Goal: Task Accomplishment & Management: Complete application form

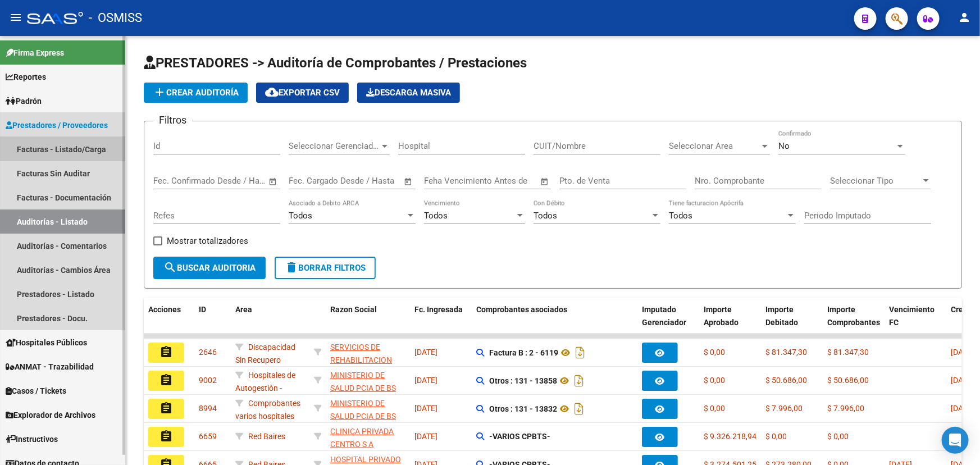
click at [29, 148] on link "Facturas - Listado/Carga" at bounding box center [62, 149] width 125 height 24
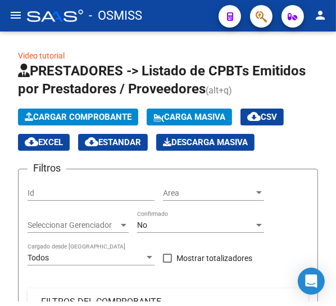
drag, startPoint x: 263, startPoint y: 302, endPoint x: 263, endPoint y: 313, distance: 11.8
click at [263, 306] on html "menu - OSMISS person Firma Express Reportes Ingresos Percibidos Análisis de tod…" at bounding box center [168, 153] width 336 height 306
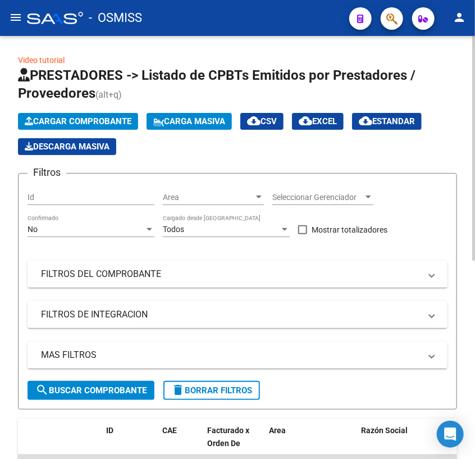
click at [53, 119] on span "Cargar Comprobante" at bounding box center [78, 121] width 107 height 10
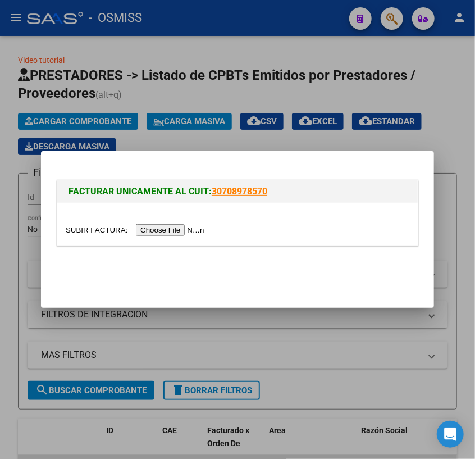
click at [106, 231] on input "file" at bounding box center [137, 230] width 142 height 12
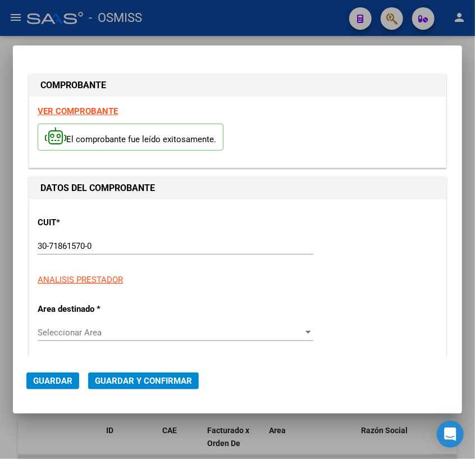
type input "[DATE]"
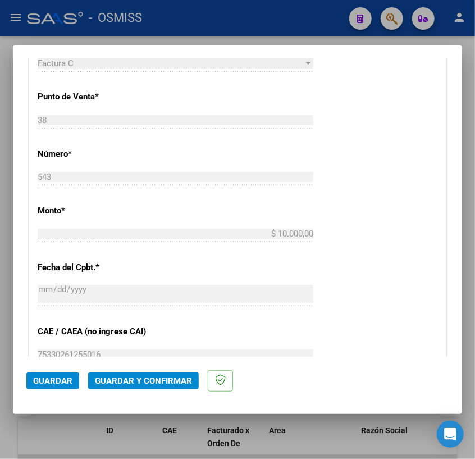
scroll to position [408, 0]
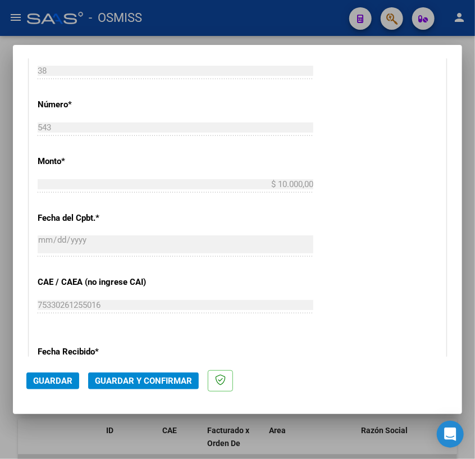
click at [125, 380] on span "Guardar y Confirmar" at bounding box center [143, 381] width 97 height 10
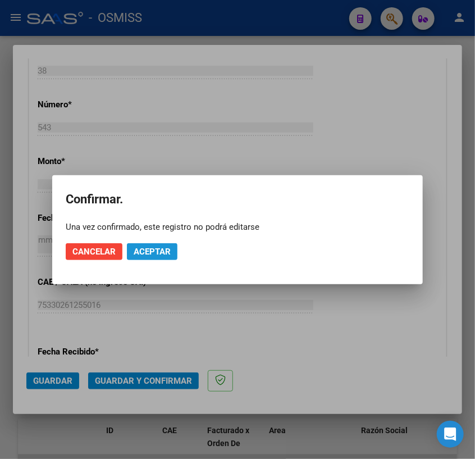
click at [163, 249] on span "Aceptar" at bounding box center [152, 252] width 37 height 10
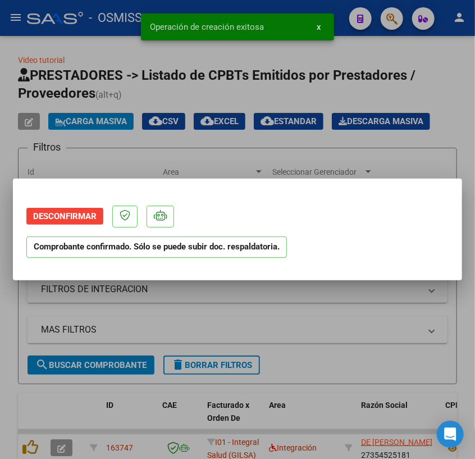
scroll to position [0, 0]
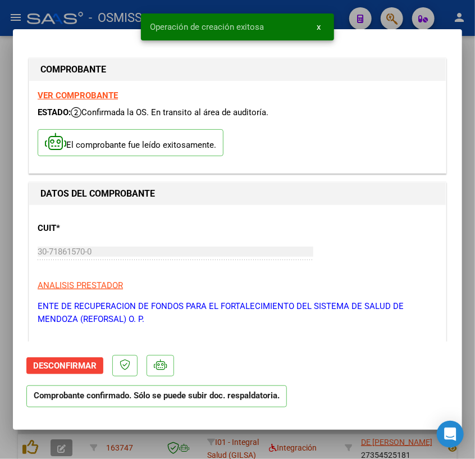
click at [467, 52] on div at bounding box center [237, 229] width 475 height 459
type input "$ 0,00"
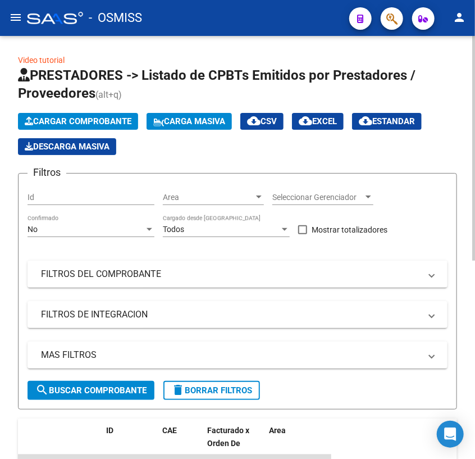
click at [65, 120] on span "Cargar Comprobante" at bounding box center [78, 121] width 107 height 10
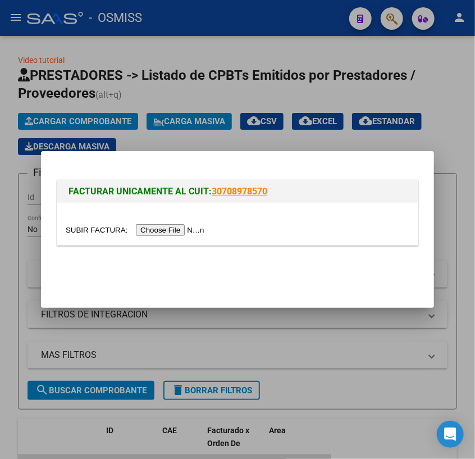
click at [84, 230] on input "file" at bounding box center [137, 230] width 142 height 12
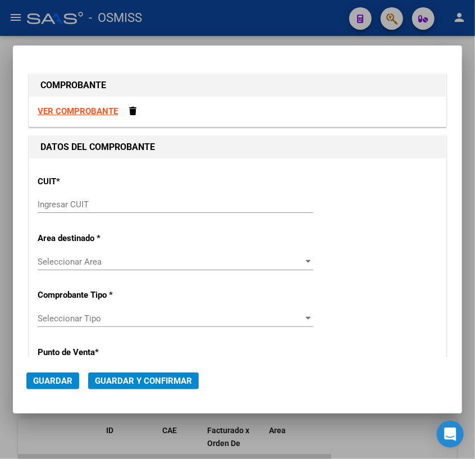
click at [132, 204] on input "Ingresar CUIT" at bounding box center [176, 204] width 276 height 10
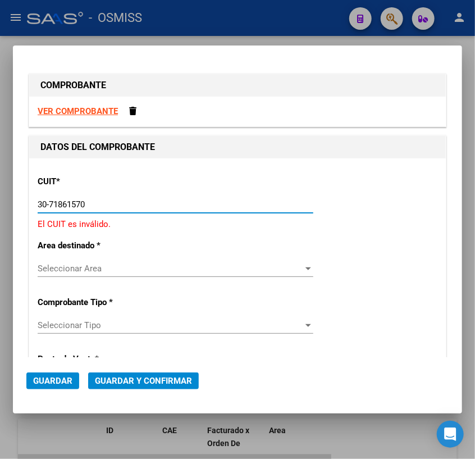
type input "30-71861570-0"
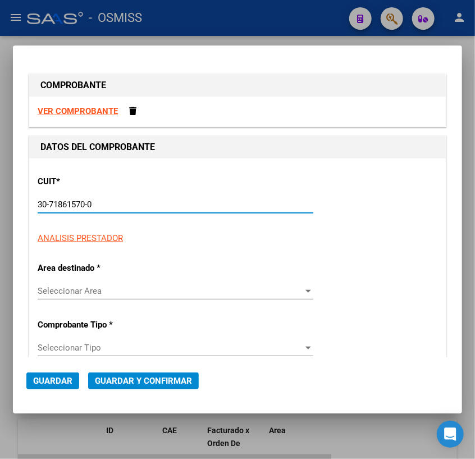
type input "38"
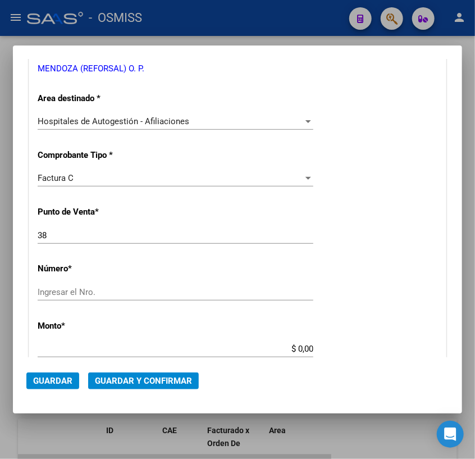
scroll to position [204, 0]
type input "30-71861570-0"
click at [294, 176] on div "Factura C" at bounding box center [171, 177] width 266 height 10
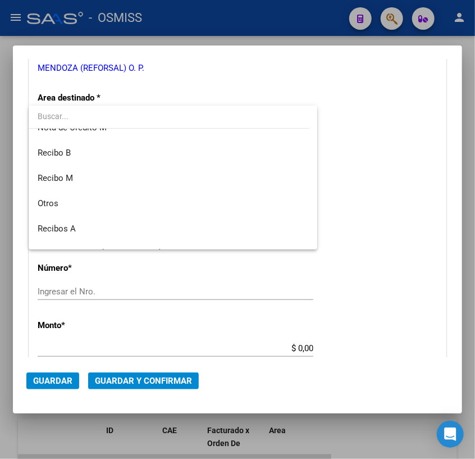
scroll to position [208, 0]
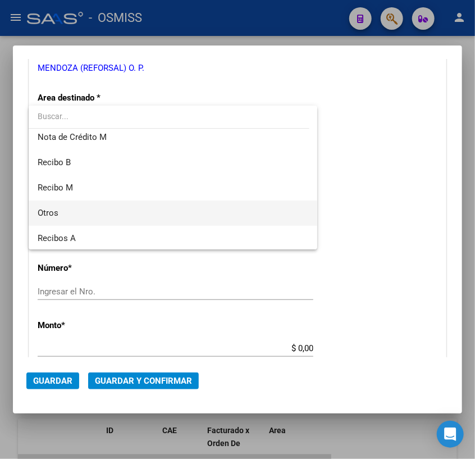
click at [60, 212] on span "Otros" at bounding box center [173, 213] width 271 height 25
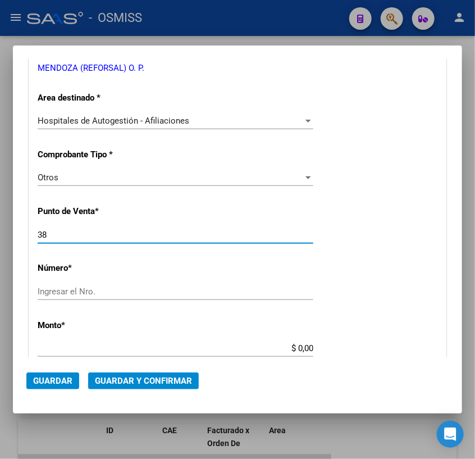
drag, startPoint x: 62, startPoint y: 237, endPoint x: 1, endPoint y: 228, distance: 62.0
click at [1, 228] on div "COMPROBANTE VER COMPROBANTE DATOS DEL COMPROBANTE CUIT * 30-71861570-0 Ingresar…" at bounding box center [237, 229] width 475 height 459
type input "0"
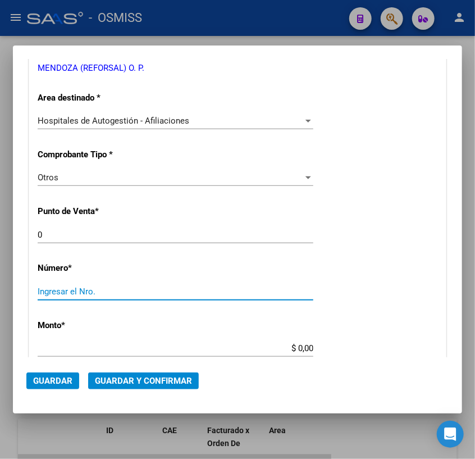
click at [145, 289] on input "Ingresar el Nro." at bounding box center [176, 292] width 276 height 10
type input "31477"
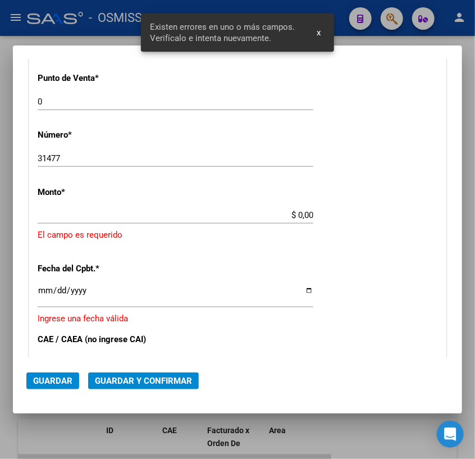
scroll to position [338, 0]
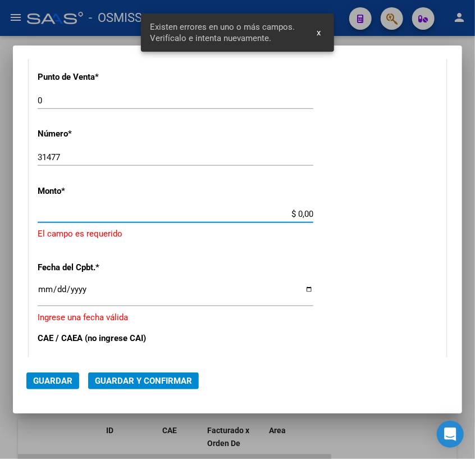
drag, startPoint x: 292, startPoint y: 213, endPoint x: 345, endPoint y: 212, distance: 53.9
click at [345, 212] on div "CUIT * 30-71861570-0 Ingresar CUIT ANALISIS PRESTADOR ENTE DE RECUPERACION DE F…" at bounding box center [237, 238] width 417 height 836
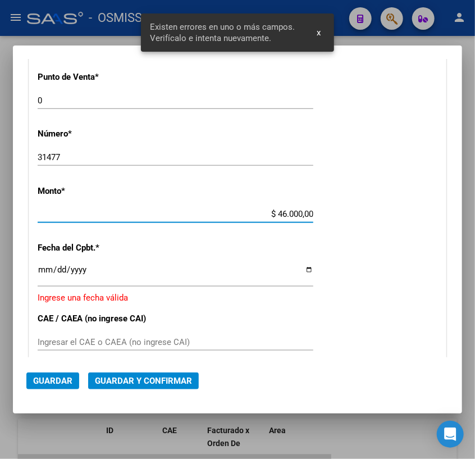
type input "$ 460.000,00"
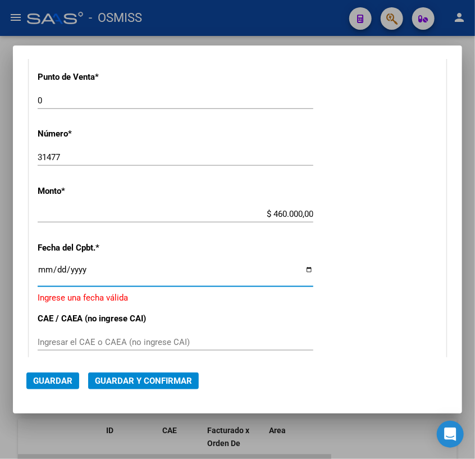
click at [44, 270] on input "Ingresar la fecha" at bounding box center [176, 274] width 276 height 18
click at [306, 270] on input "Ingresar la fecha" at bounding box center [176, 274] width 276 height 18
type input "[DATE]"
click at [98, 361] on mat-dialog-actions "Guardar Guardar y Confirmar" at bounding box center [237, 378] width 422 height 43
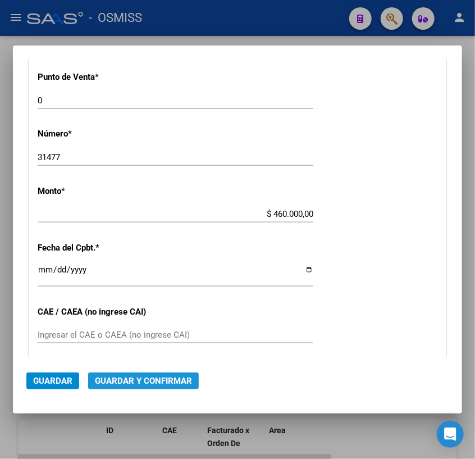
click at [147, 381] on span "Guardar y Confirmar" at bounding box center [143, 381] width 97 height 10
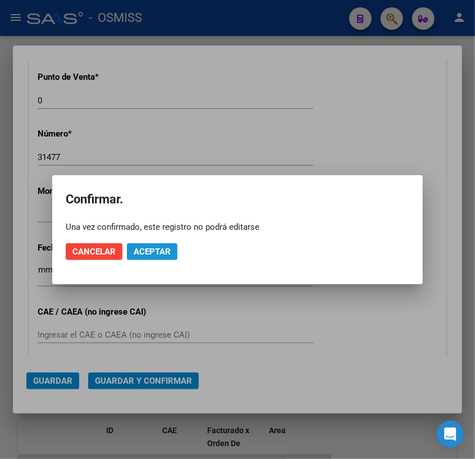
click at [140, 252] on span "Aceptar" at bounding box center [152, 252] width 37 height 10
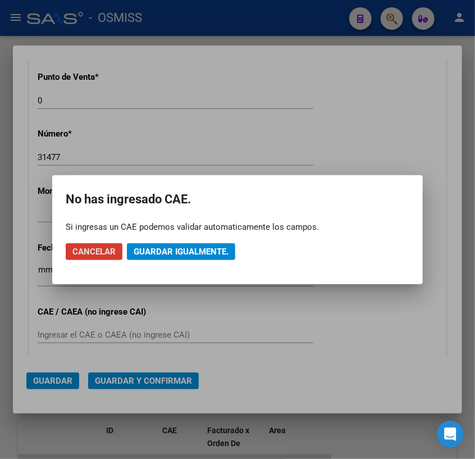
click at [181, 244] on button "Guardar igualmente." at bounding box center [181, 251] width 108 height 17
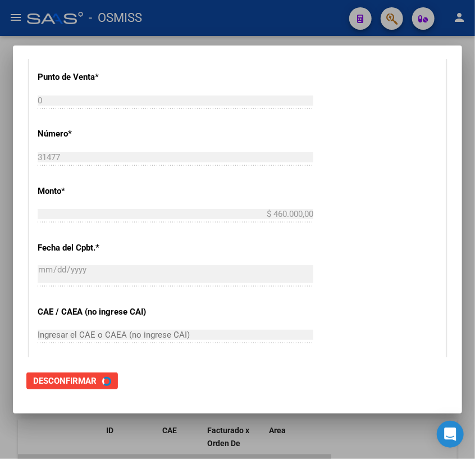
scroll to position [0, 0]
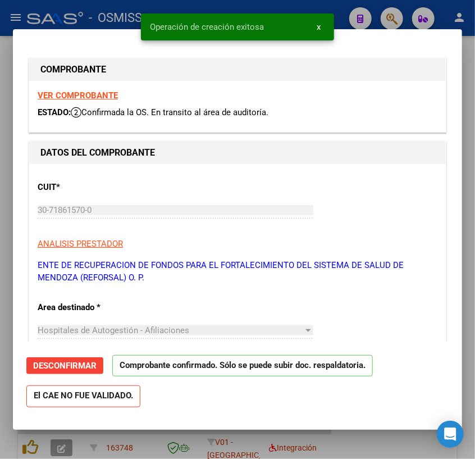
type input "[DATE]"
click at [467, 45] on div at bounding box center [237, 229] width 475 height 459
type input "$ 0,00"
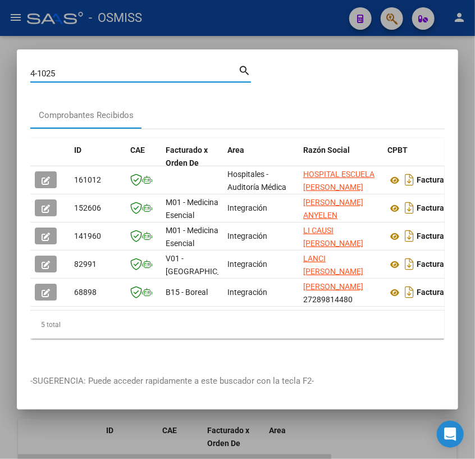
drag, startPoint x: 65, startPoint y: 72, endPoint x: -90, endPoint y: 52, distance: 156.4
click at [0, 52] on html "menu - OSMISS person Firma Express Reportes Ingresos Percibidos Análisis de tod…" at bounding box center [237, 229] width 475 height 459
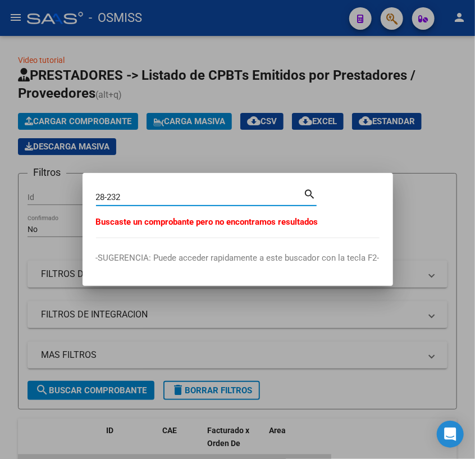
click at [112, 195] on input "28-232" at bounding box center [200, 197] width 208 height 10
drag, startPoint x: 126, startPoint y: 194, endPoint x: 51, endPoint y: 190, distance: 75.9
click at [51, 190] on div "28-232 Buscar (apellido, dni, [PERSON_NAME], nro traspaso, cuit, obra social) s…" at bounding box center [237, 229] width 475 height 459
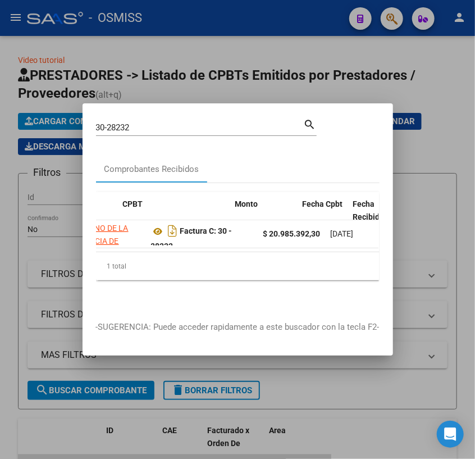
scroll to position [0, 330]
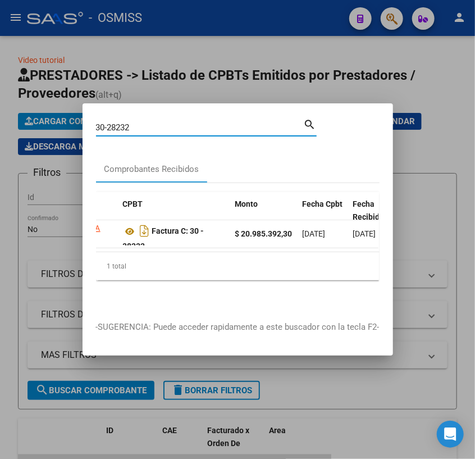
drag, startPoint x: 138, startPoint y: 123, endPoint x: 25, endPoint y: 96, distance: 116.2
click at [25, 96] on div "30-28232 Buscar (apellido, dni, cuil, nro traspaso, cuit, obra social) search C…" at bounding box center [237, 229] width 475 height 459
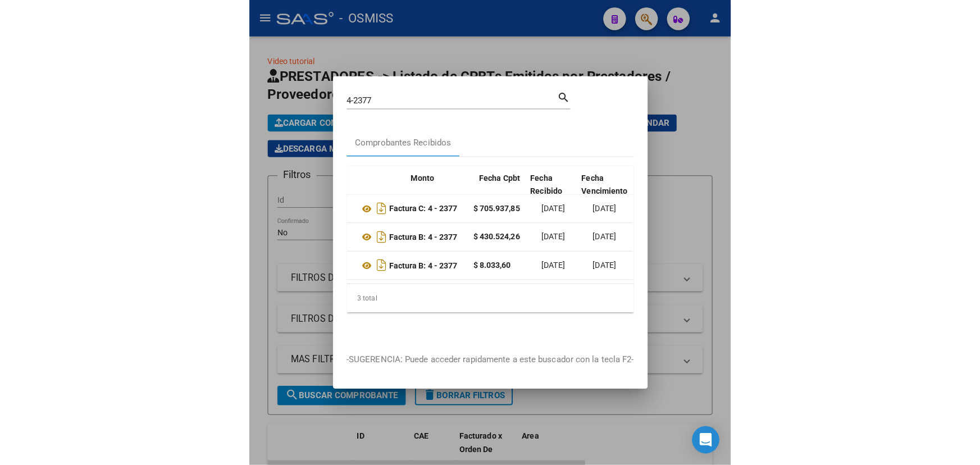
scroll to position [0, 439]
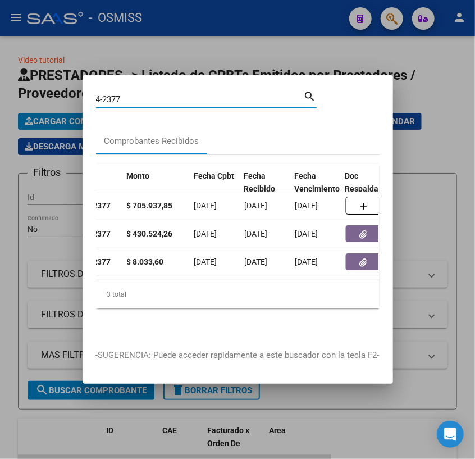
drag, startPoint x: 129, startPoint y: 97, endPoint x: 12, endPoint y: 69, distance: 119.8
click at [13, 69] on div "4-2377 Buscar (apellido, dni, cuil, nro traspaso, cuit, obra social) search Com…" at bounding box center [237, 229] width 475 height 459
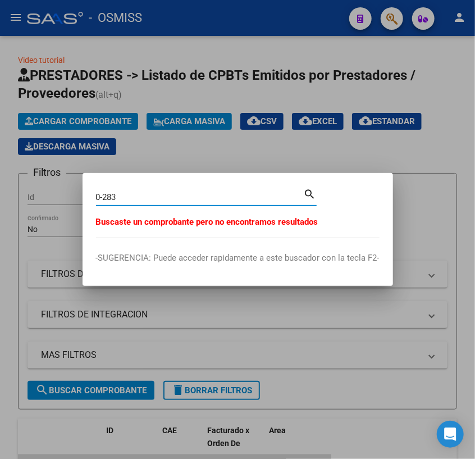
drag, startPoint x: 104, startPoint y: 197, endPoint x: 65, endPoint y: 195, distance: 39.9
click at [65, 195] on div "0-283 Buscar (apellido, dni, [PERSON_NAME], nro traspaso, cuit, obra social) se…" at bounding box center [237, 229] width 475 height 459
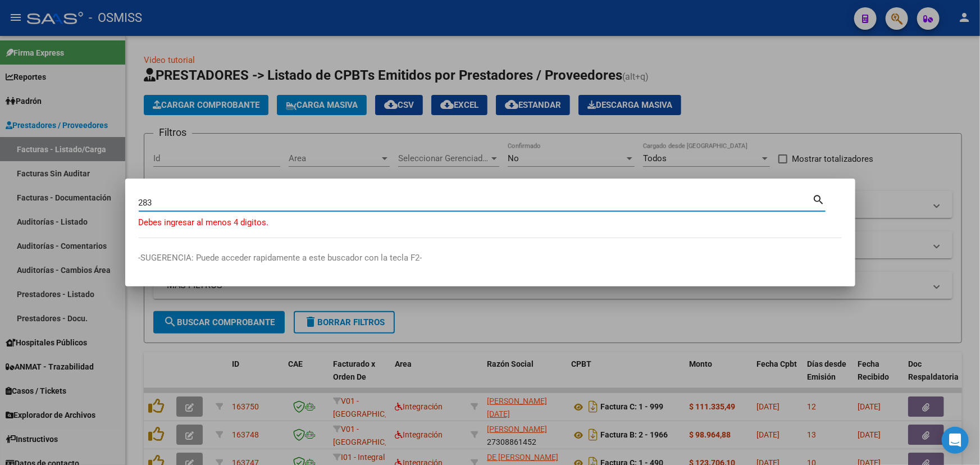
drag, startPoint x: 157, startPoint y: 201, endPoint x: 70, endPoint y: 190, distance: 87.8
click at [70, 190] on div "283 Buscar (apellido, dni, cuil, [PERSON_NAME], cuit, obra social) search Debes…" at bounding box center [490, 232] width 980 height 465
type input "102-139"
